Goal: Information Seeking & Learning: Learn about a topic

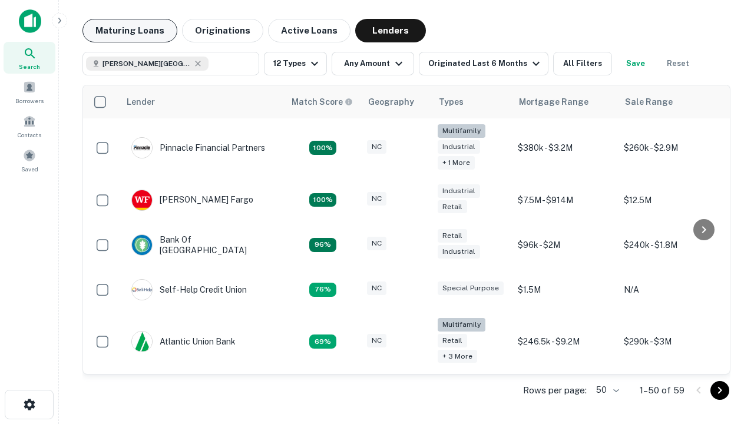
click at [130, 31] on button "Maturing Loans" at bounding box center [129, 31] width 95 height 24
